Goal: Information Seeking & Learning: Understand process/instructions

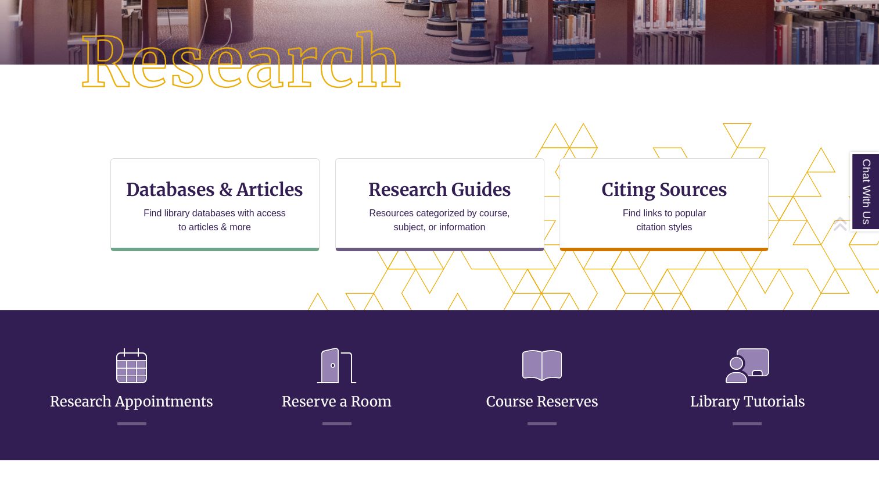
scroll to position [380, 780]
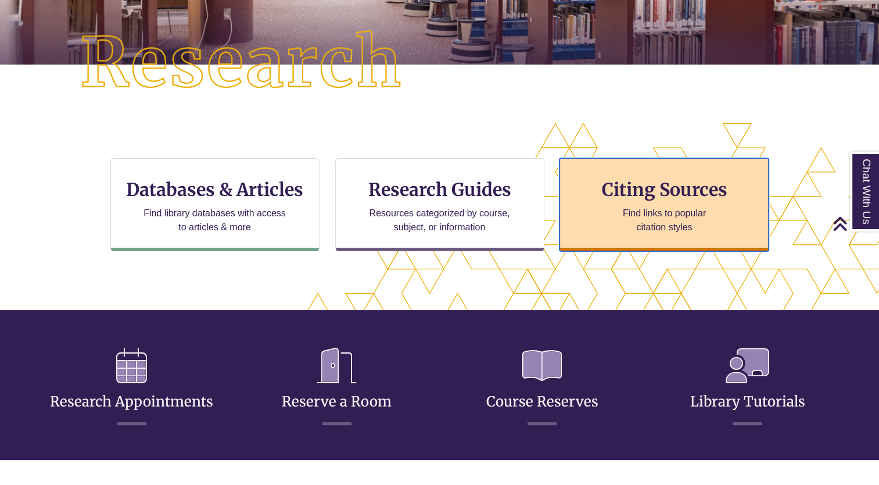
click at [665, 213] on p "Find links to popular citation styles" at bounding box center [664, 220] width 113 height 28
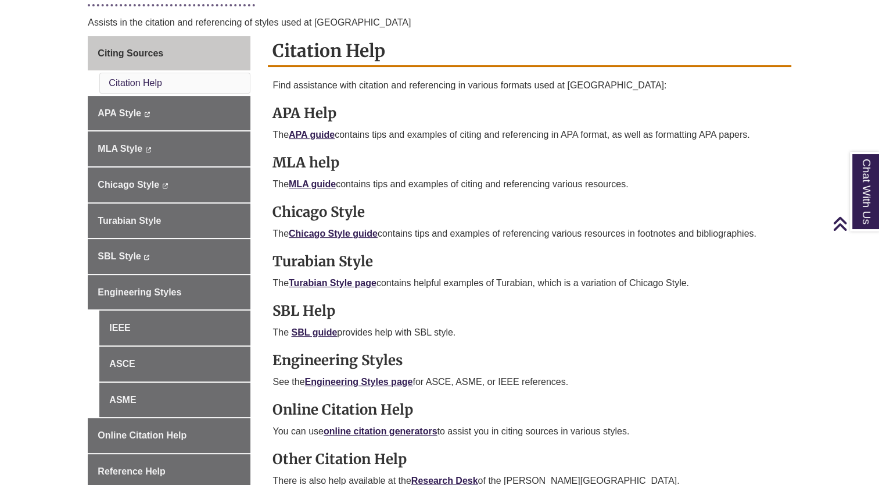
scroll to position [306, 0]
click at [349, 232] on link "Chicago Style guide" at bounding box center [333, 233] width 89 height 10
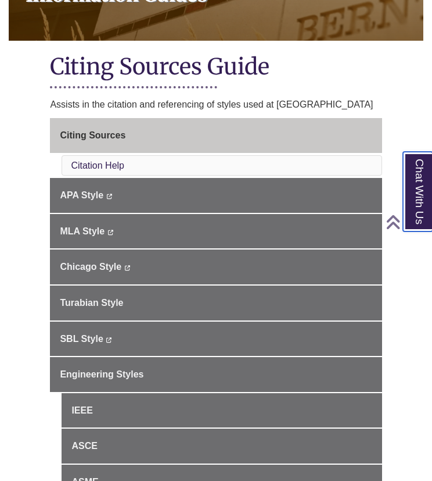
scroll to position [204, 0]
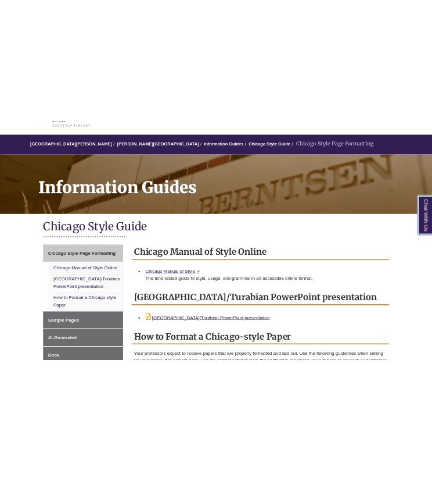
scroll to position [81, 0]
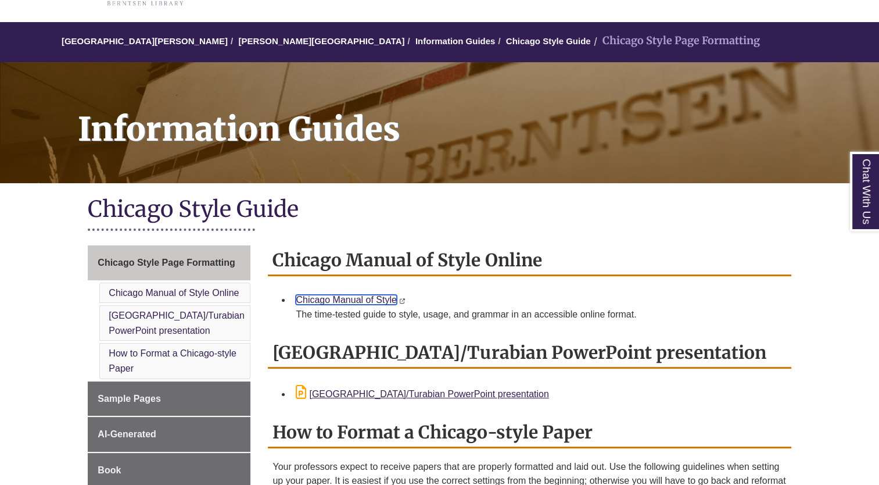
click at [362, 301] on link "Chicago Manual of Style" at bounding box center [346, 300] width 101 height 10
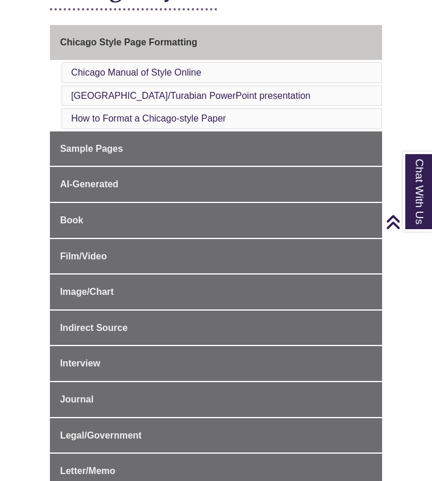
scroll to position [281, 0]
click at [202, 117] on link "How to Format a Chicago-style Paper" at bounding box center [148, 118] width 155 height 10
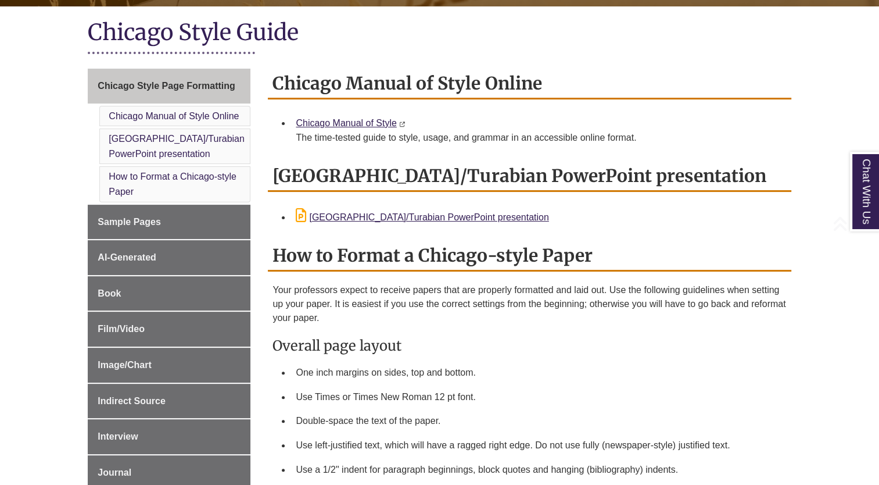
scroll to position [260, 0]
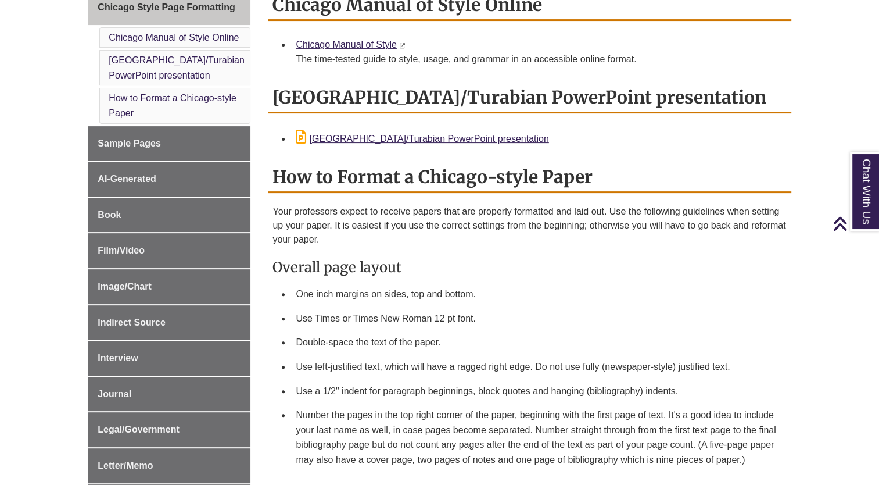
scroll to position [337, 0]
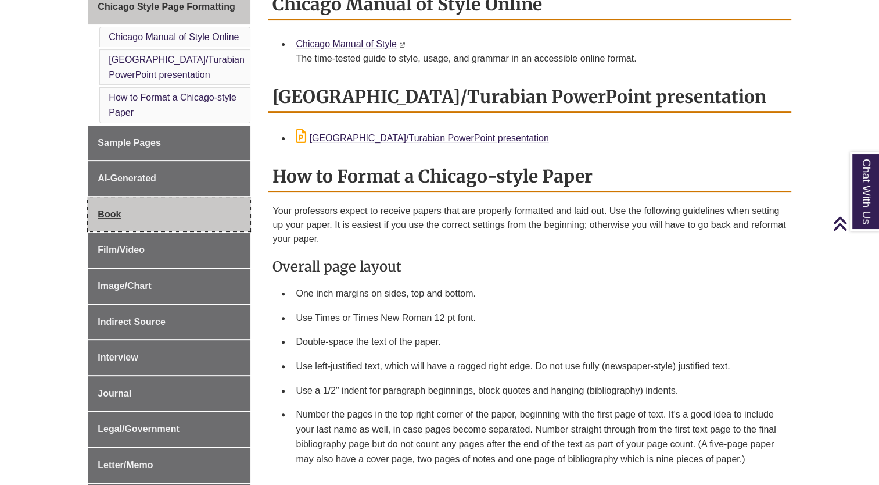
click at [184, 209] on link "Book" at bounding box center [169, 214] width 163 height 35
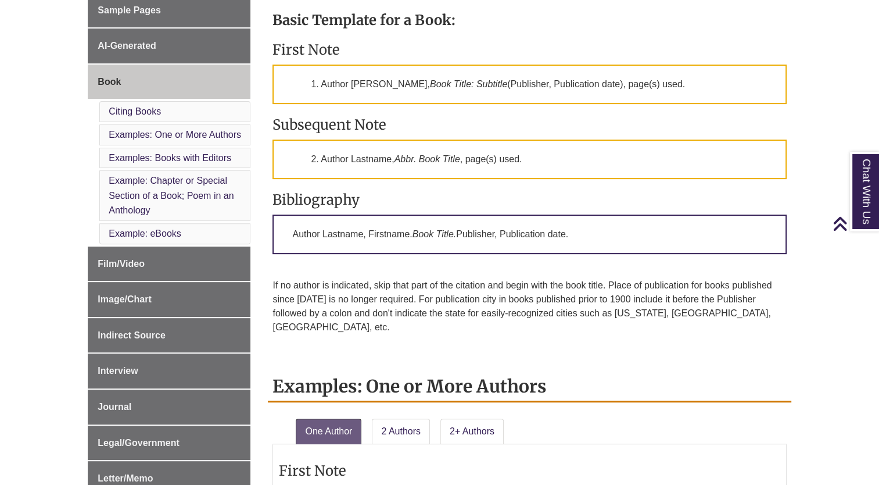
scroll to position [371, 0]
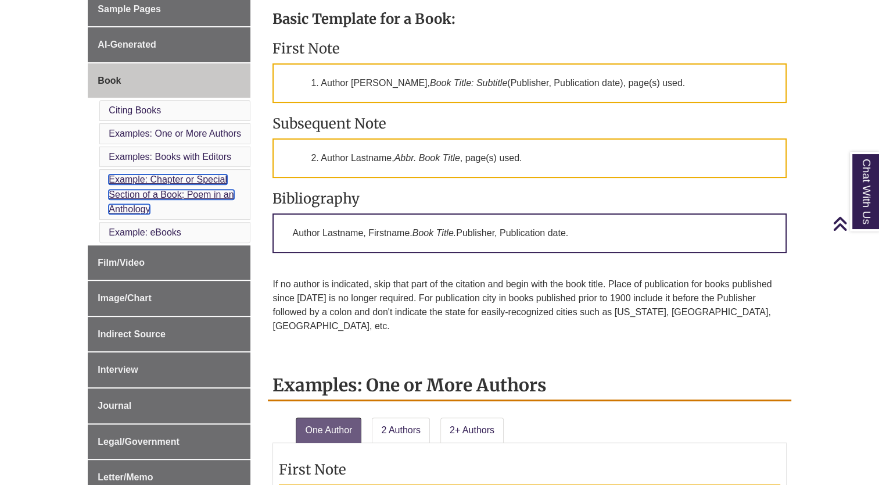
click at [203, 181] on link "Example: Chapter or Special Section of a Book; Poem in an Anthology" at bounding box center [171, 194] width 125 height 40
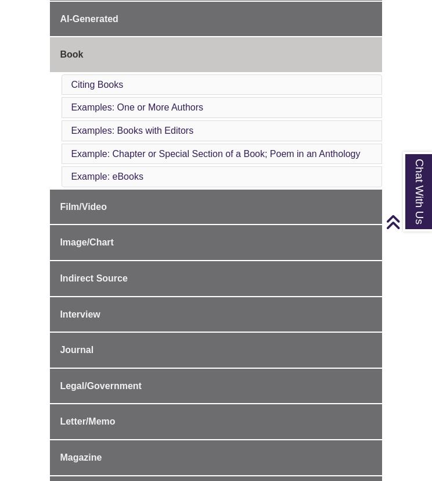
scroll to position [375, 0]
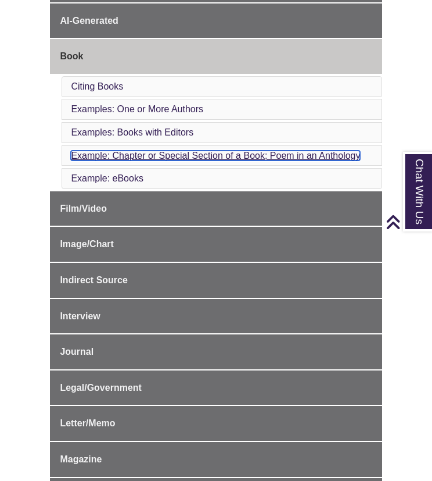
click at [210, 154] on link "Example: Chapter or Special Section of a Book; Poem in an Anthology" at bounding box center [215, 156] width 289 height 10
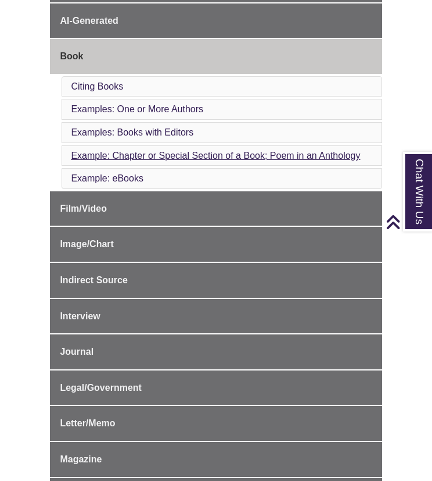
scroll to position [2252, 0]
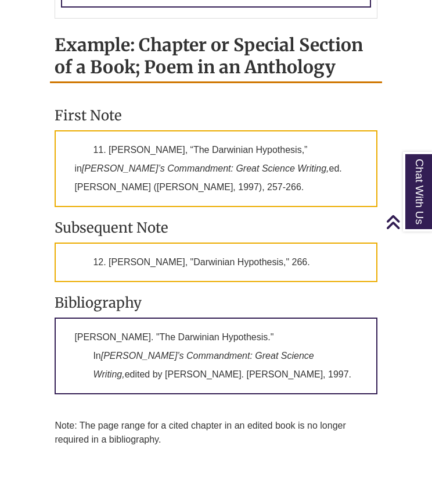
click at [207, 183] on div "First Note 11. Thomas H. Huxley, “The Darwinian Hypothesis,” in Galileo’s Comma…" at bounding box center [216, 283] width 323 height 377
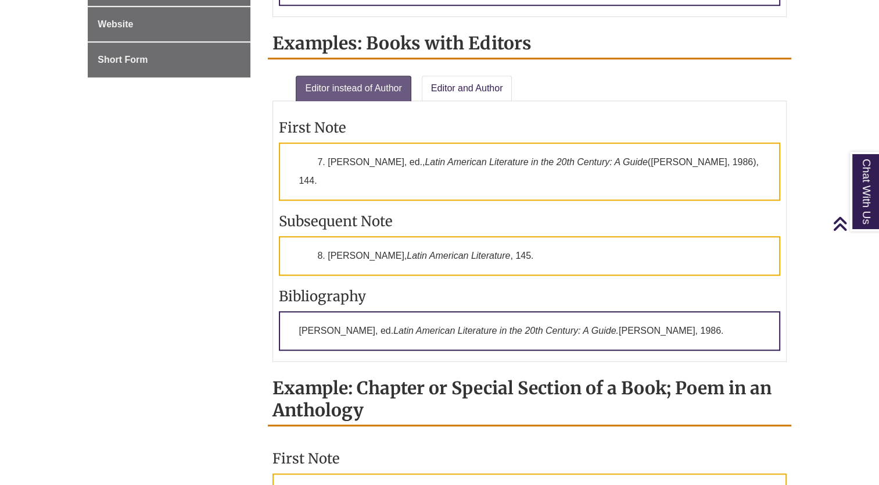
scroll to position [943, 0]
